Goal: Task Accomplishment & Management: Complete application form

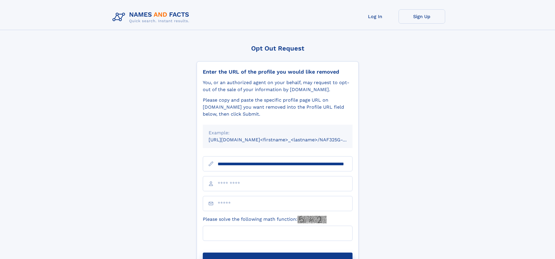
scroll to position [0, 54]
type input "**********"
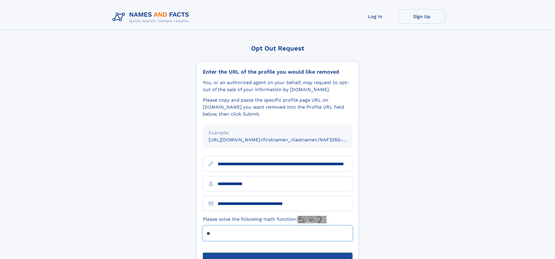
type input "**"
click at [278, 252] on button "Submit Opt Out Request" at bounding box center [278, 261] width 150 height 19
